Goal: Navigation & Orientation: Find specific page/section

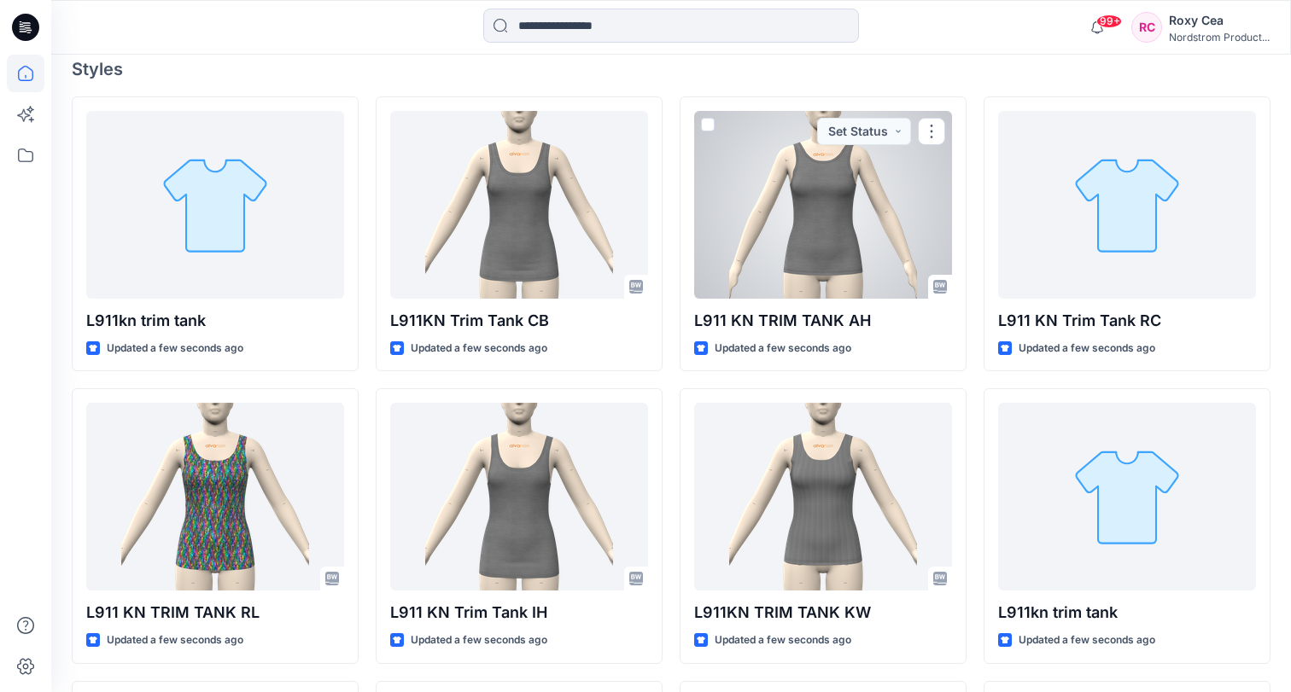
scroll to position [474, 0]
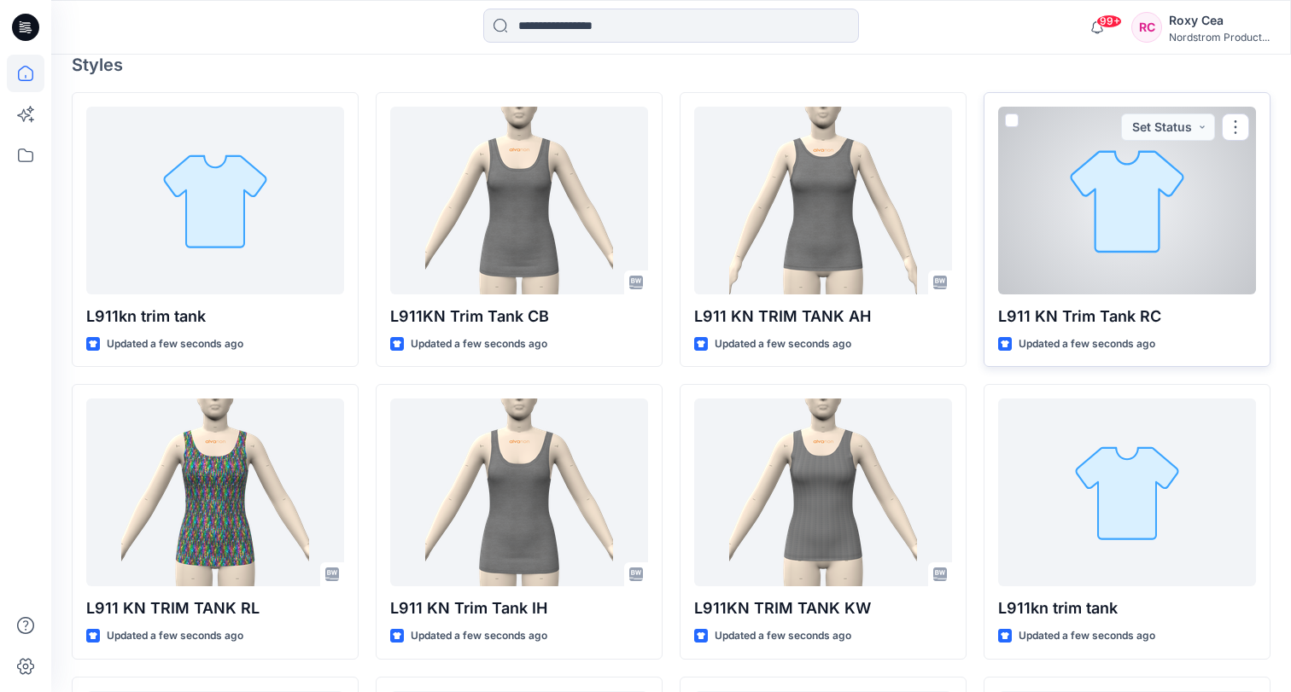
click at [1119, 222] on div at bounding box center [1127, 201] width 258 height 188
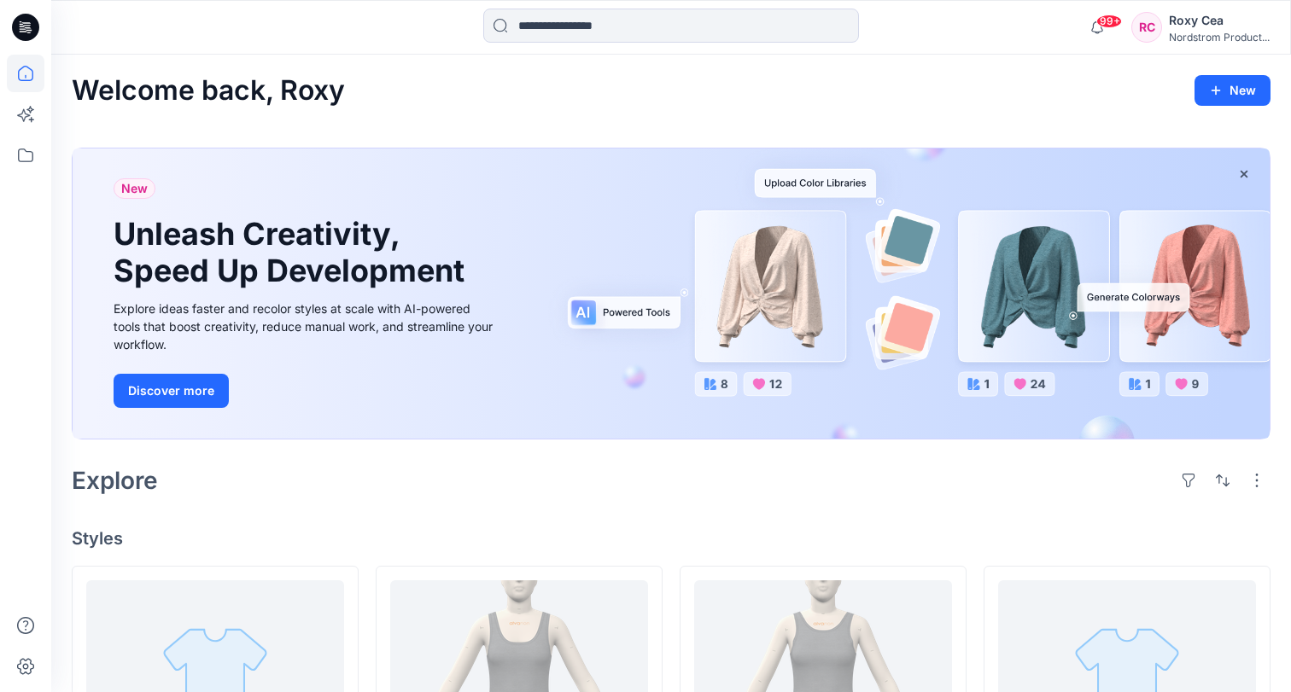
scroll to position [474, 0]
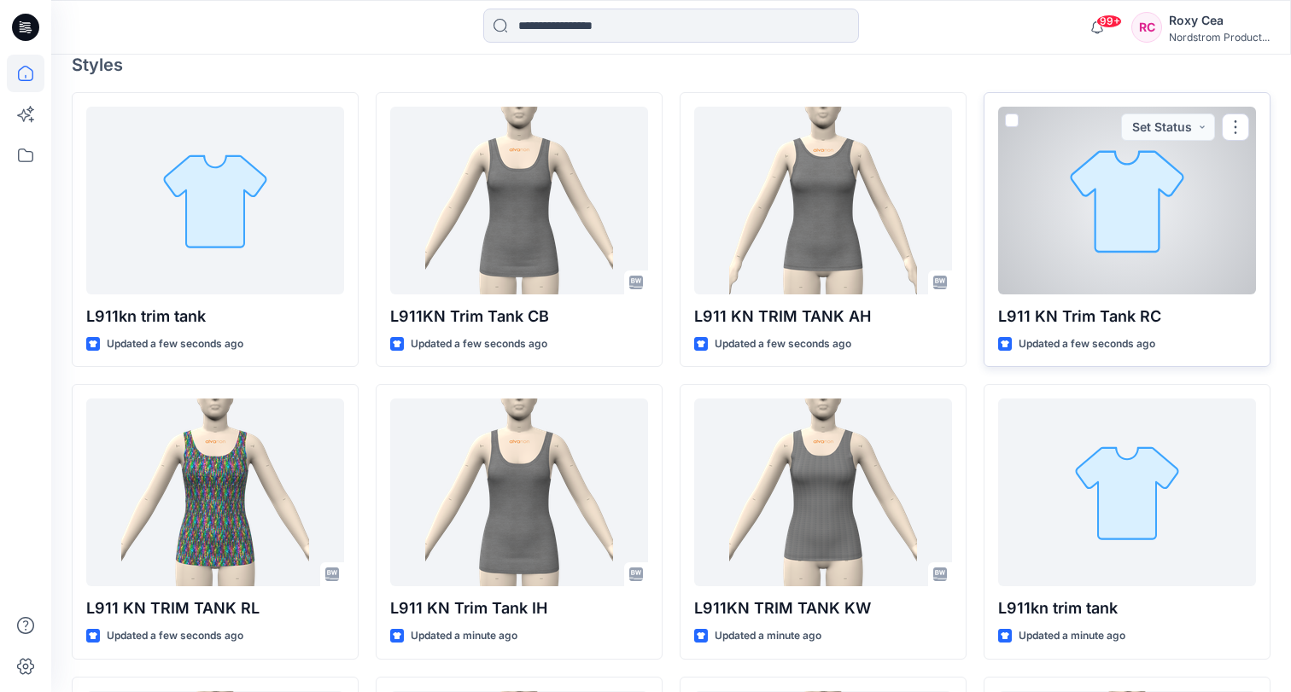
click at [1150, 222] on div at bounding box center [1127, 201] width 258 height 188
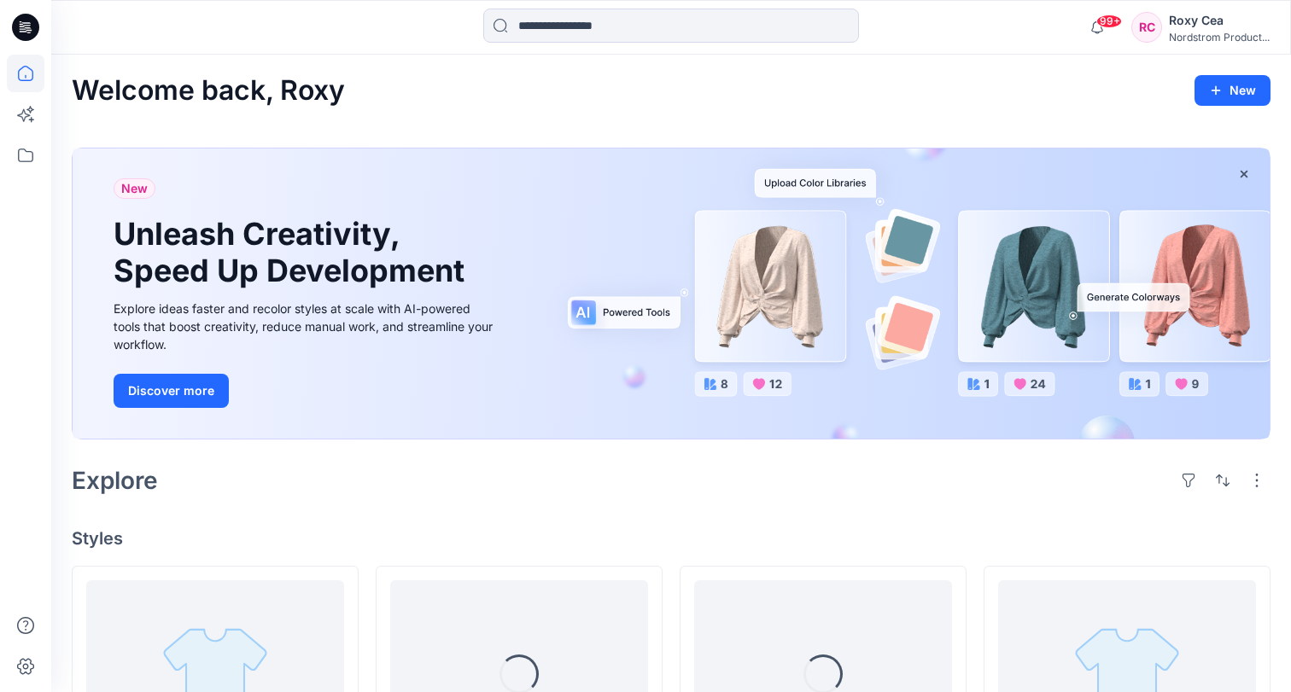
scroll to position [474, 0]
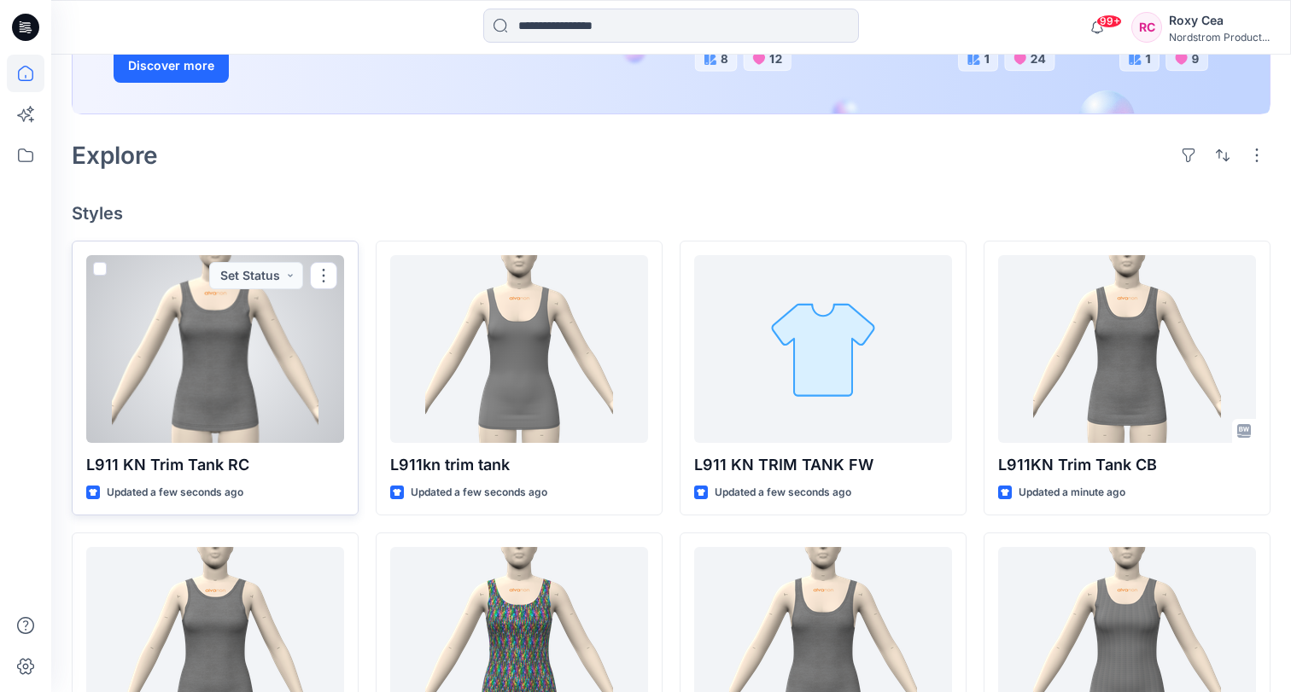
scroll to position [306, 0]
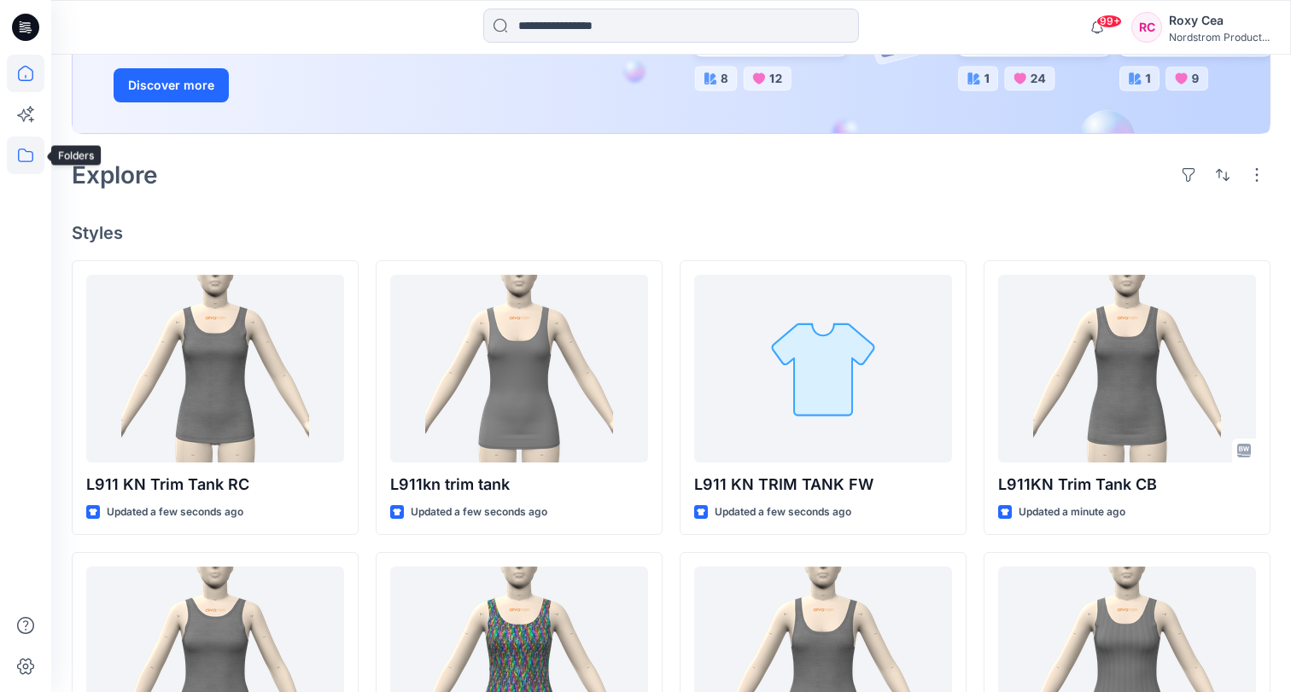
click at [27, 164] on icon at bounding box center [26, 156] width 38 height 38
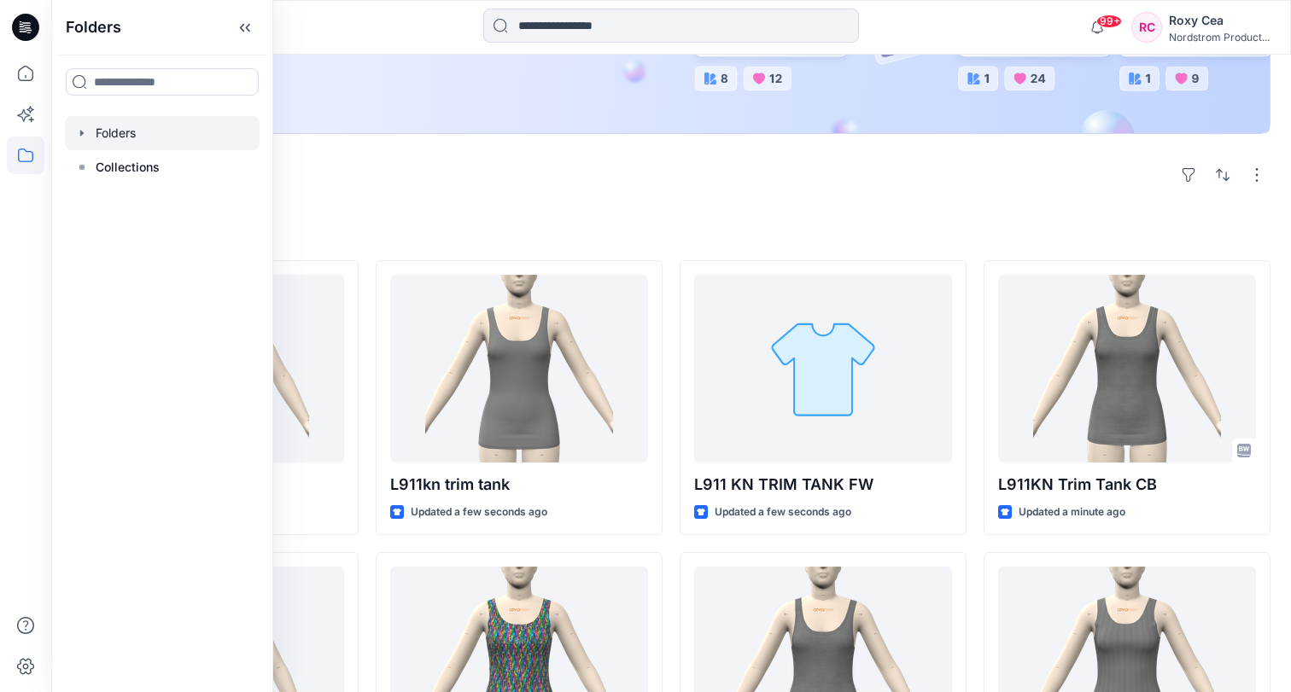
click at [133, 121] on div at bounding box center [162, 133] width 195 height 34
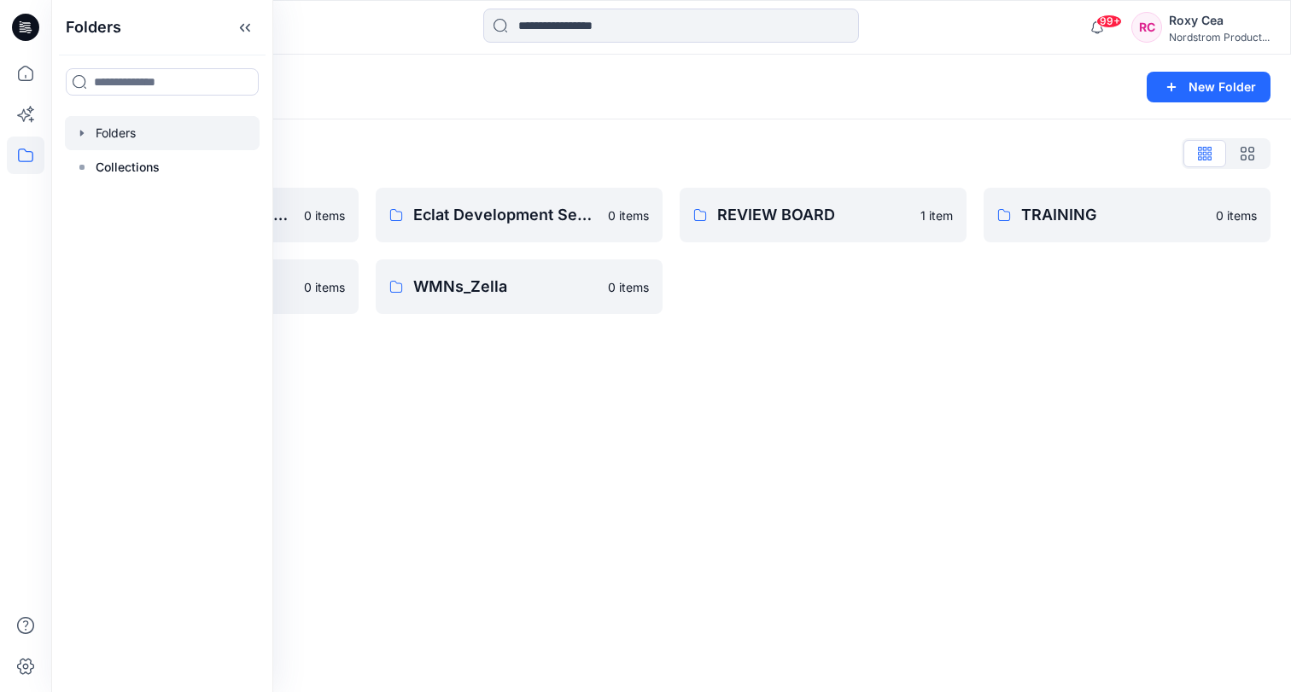
click at [777, 432] on div "Folders New Folder Folders List Block Library - WOMENS 0 items TRIMS 0 items Ec…" at bounding box center [671, 374] width 1240 height 638
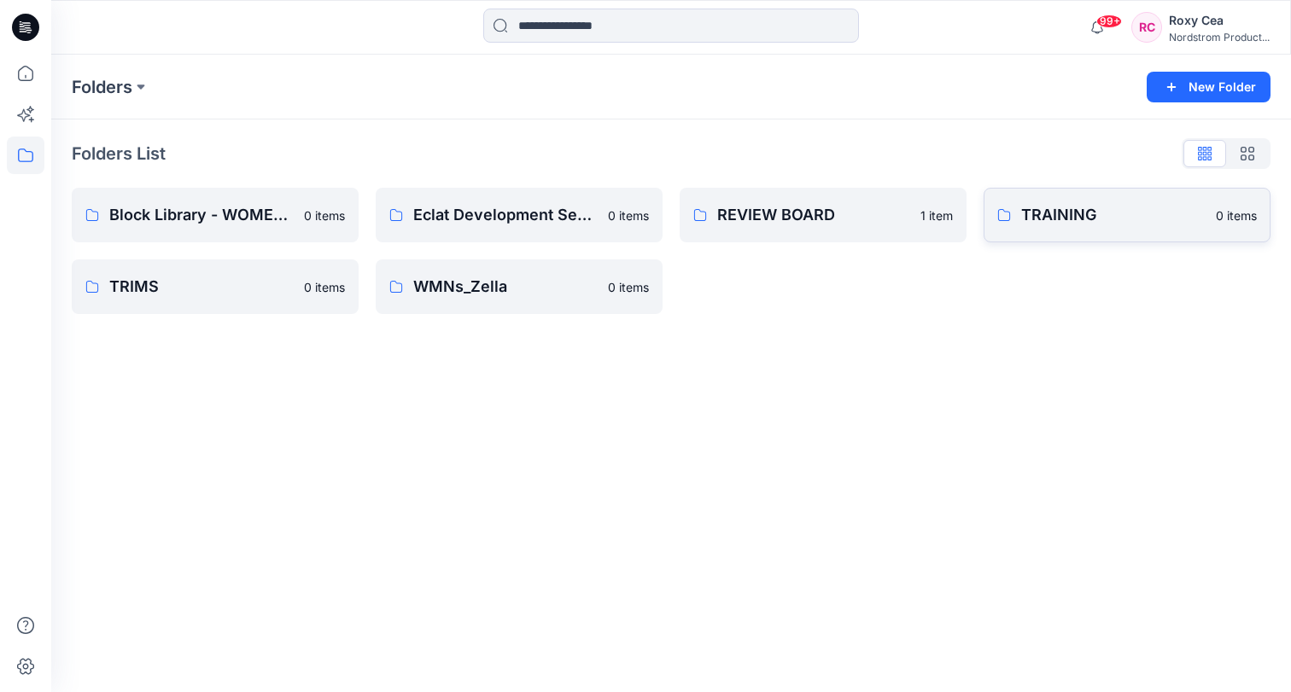
click at [1087, 201] on link "TRAINING 0 items" at bounding box center [1127, 215] width 287 height 55
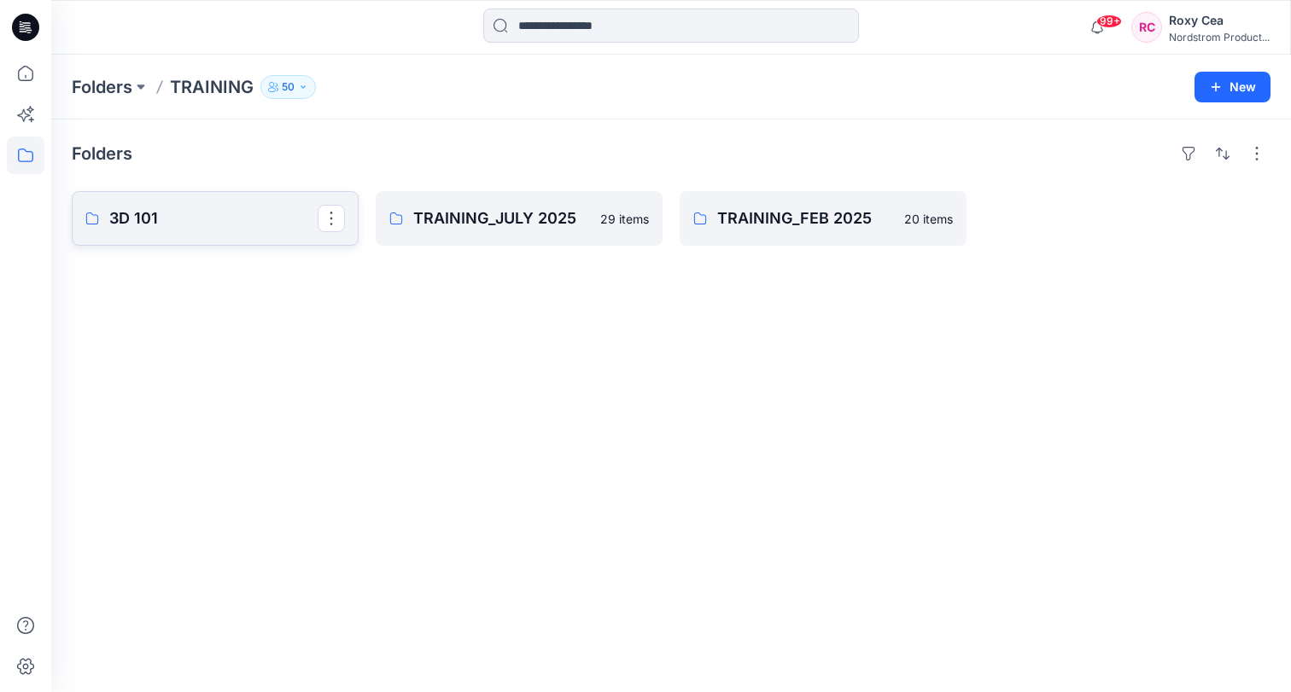
click at [249, 221] on p "3D 101" at bounding box center [213, 219] width 208 height 24
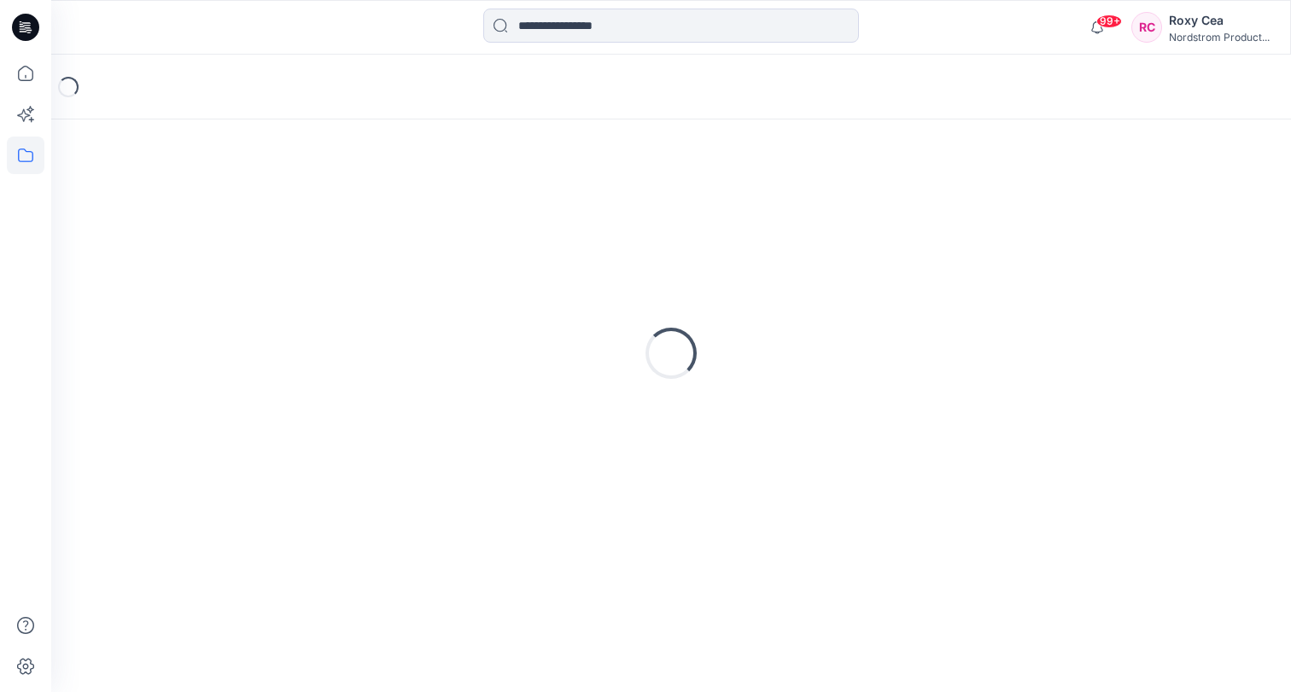
click at [249, 221] on div "Loading..." at bounding box center [671, 353] width 1199 height 427
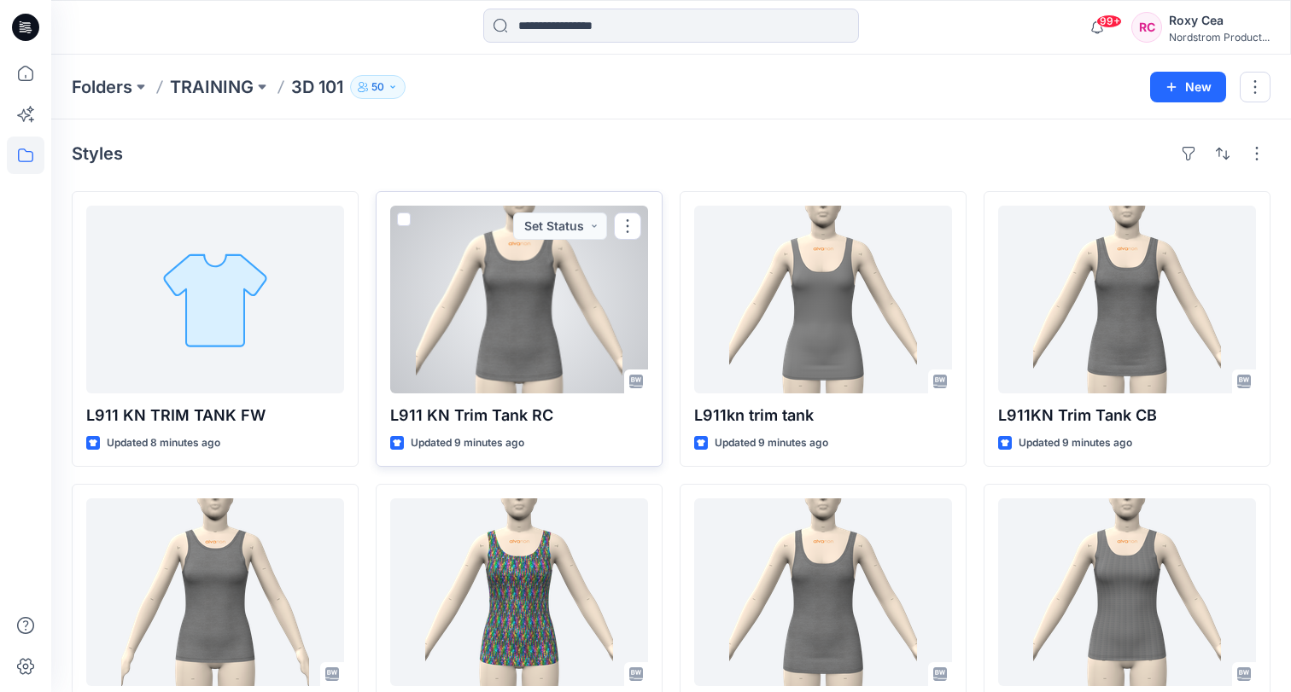
click at [510, 321] on div at bounding box center [519, 300] width 258 height 188
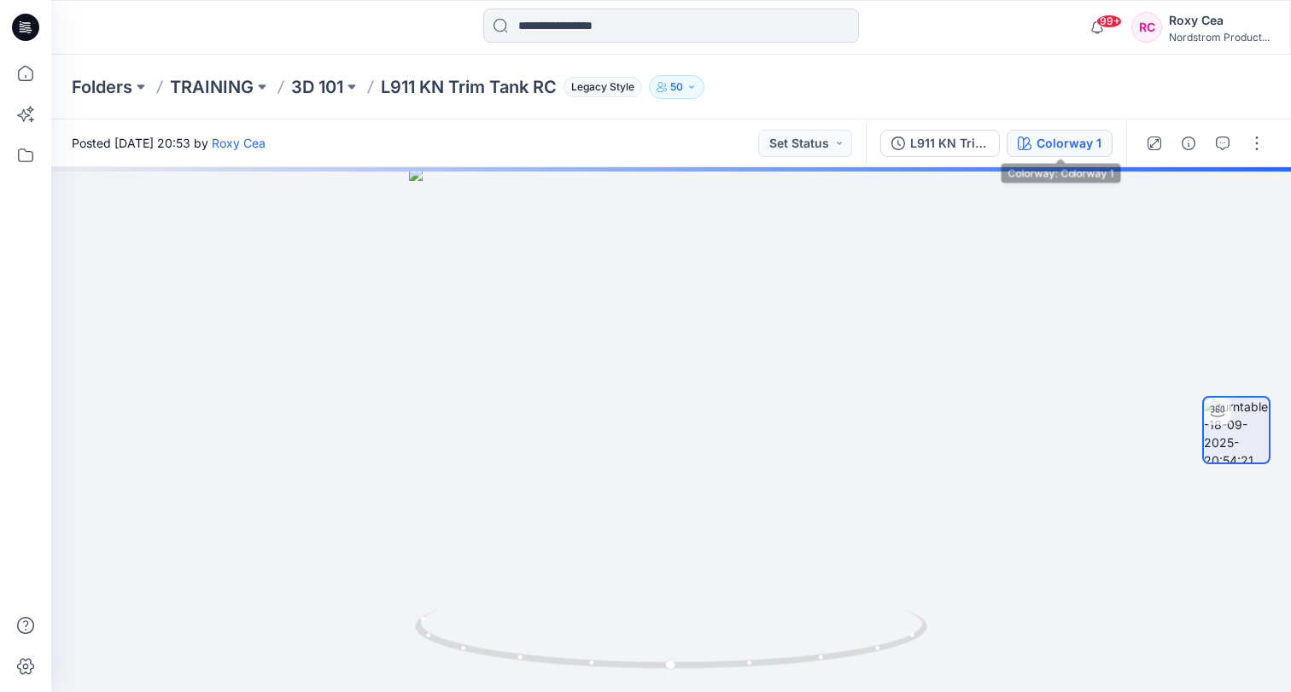
click at [1066, 145] on div "Colorway 1" at bounding box center [1069, 143] width 65 height 19
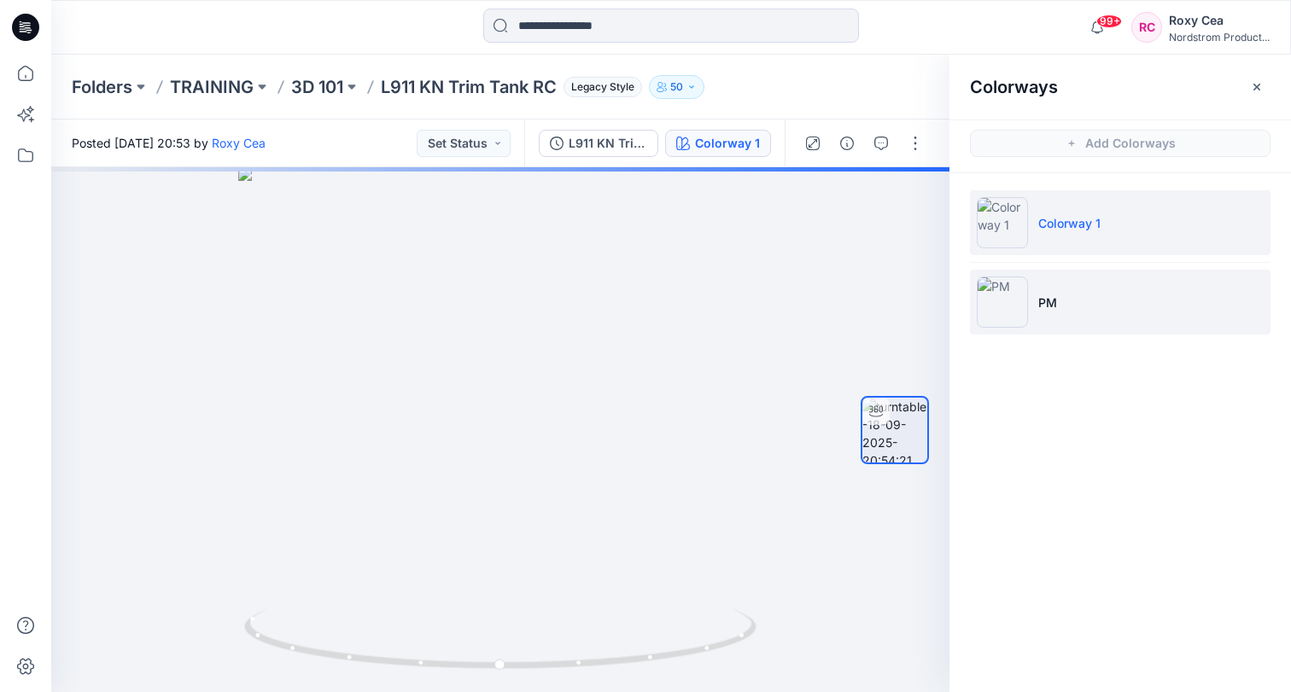
click at [1077, 293] on li "PM" at bounding box center [1120, 302] width 301 height 65
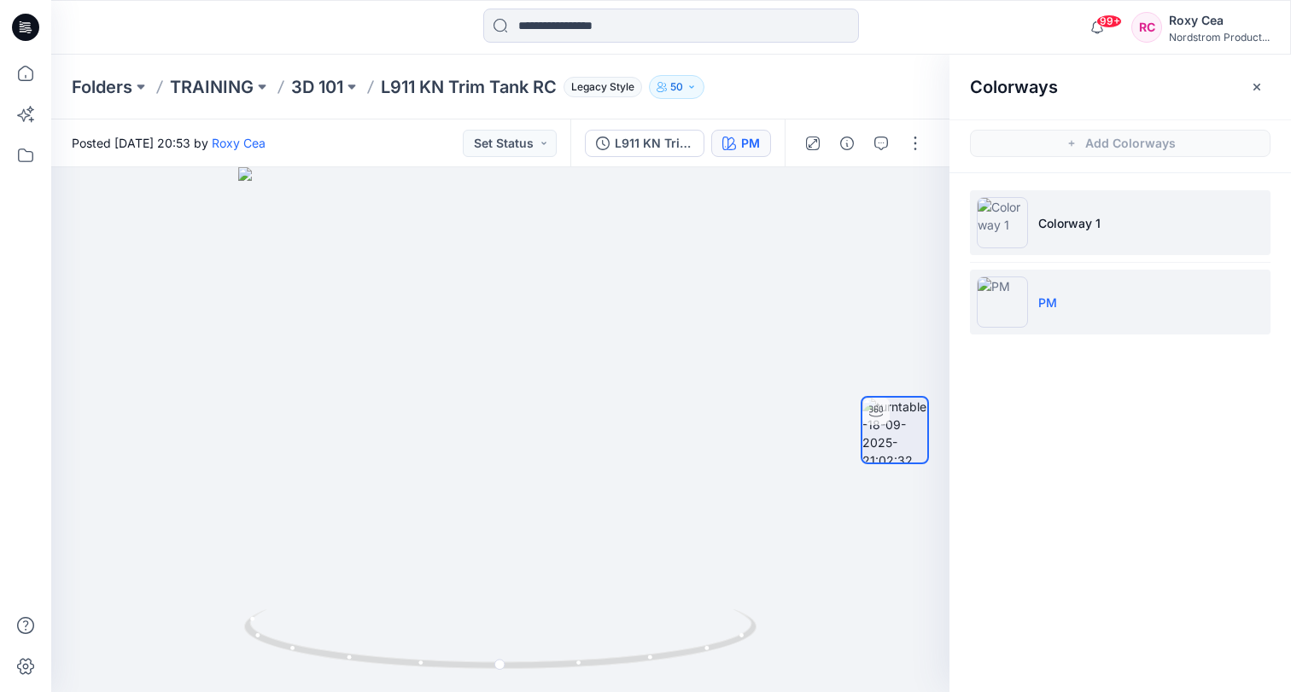
click at [1069, 242] on li "Colorway 1" at bounding box center [1120, 222] width 301 height 65
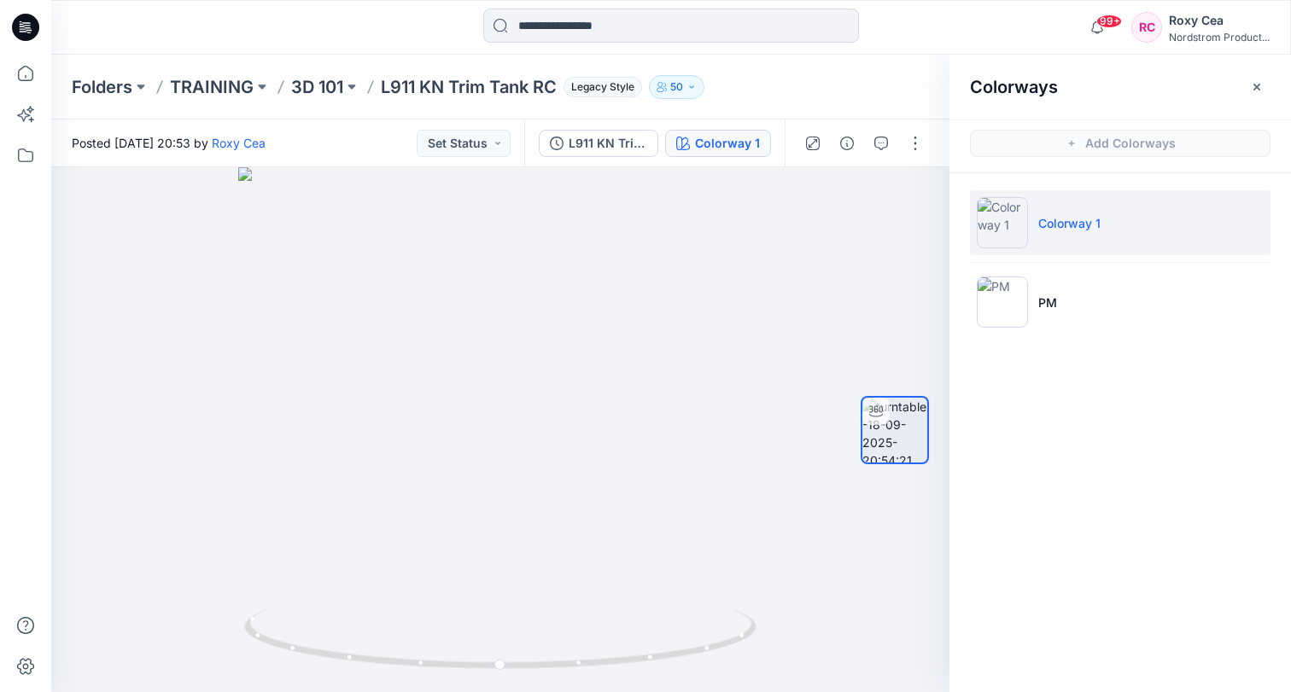
click at [1069, 242] on li "Colorway 1" at bounding box center [1120, 222] width 301 height 65
